Goal: Browse casually

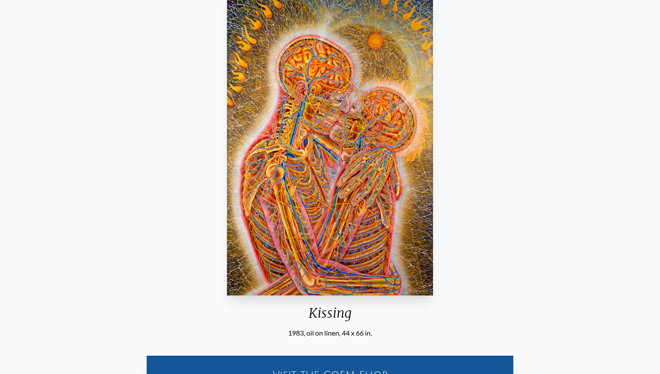
scroll to position [138, 0]
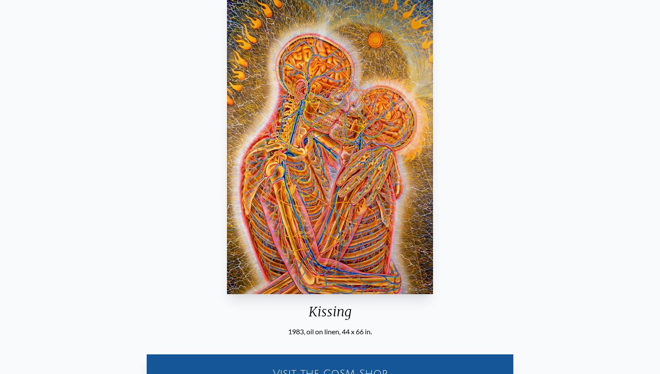
click at [338, 146] on img "11 / 133" at bounding box center [330, 145] width 206 height 300
click at [323, 181] on img "11 / 133" at bounding box center [330, 145] width 206 height 300
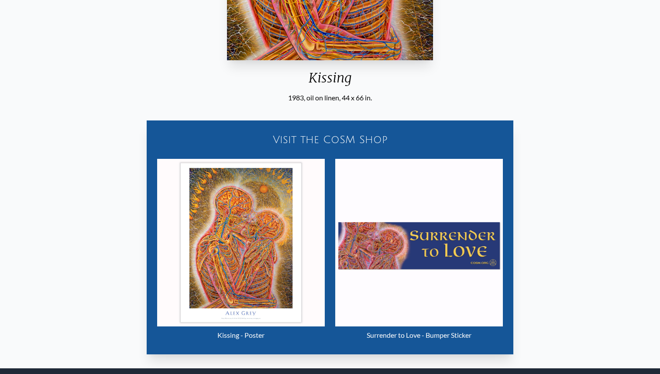
scroll to position [431, 0]
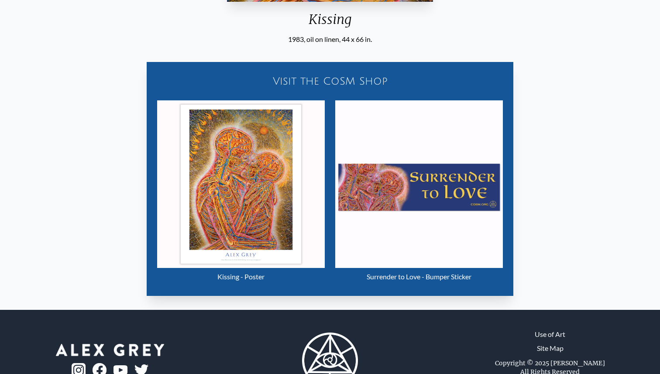
click at [257, 232] on img "11 / 133" at bounding box center [241, 184] width 168 height 168
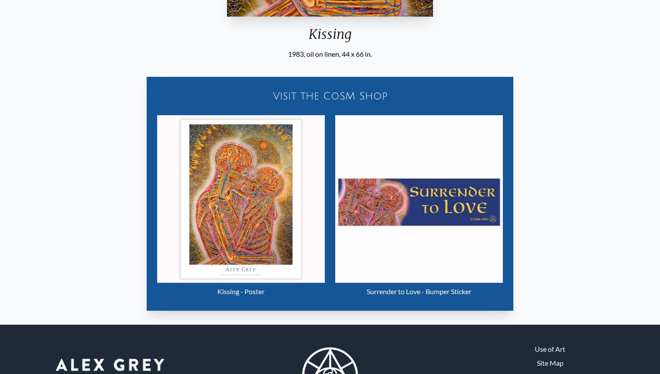
scroll to position [227, 0]
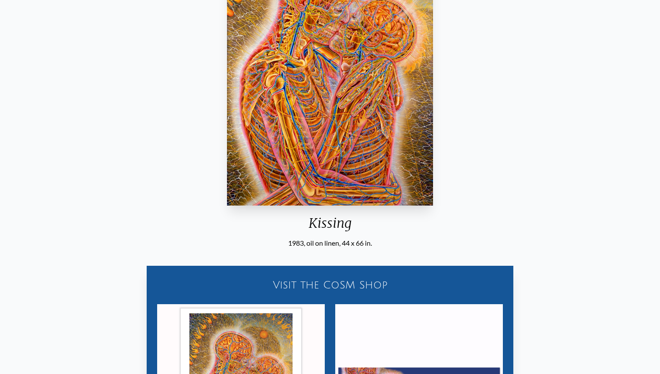
click at [356, 138] on img "11 / 133" at bounding box center [330, 56] width 206 height 300
click at [327, 147] on img "11 / 133" at bounding box center [330, 56] width 206 height 300
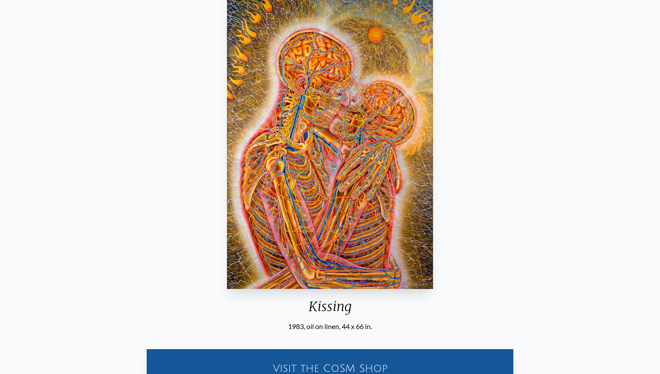
scroll to position [141, 0]
